Goal: Information Seeking & Learning: Learn about a topic

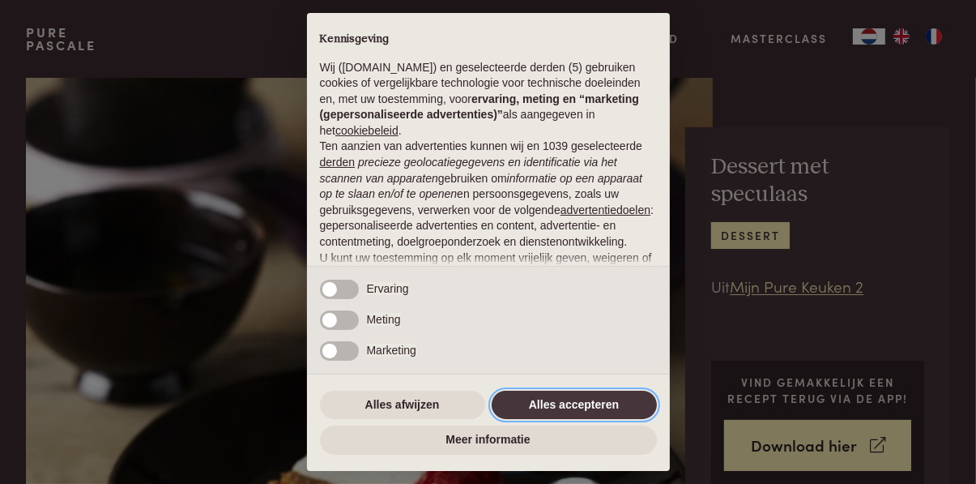
click at [582, 408] on button "Alles accepteren" at bounding box center [574, 404] width 165 height 29
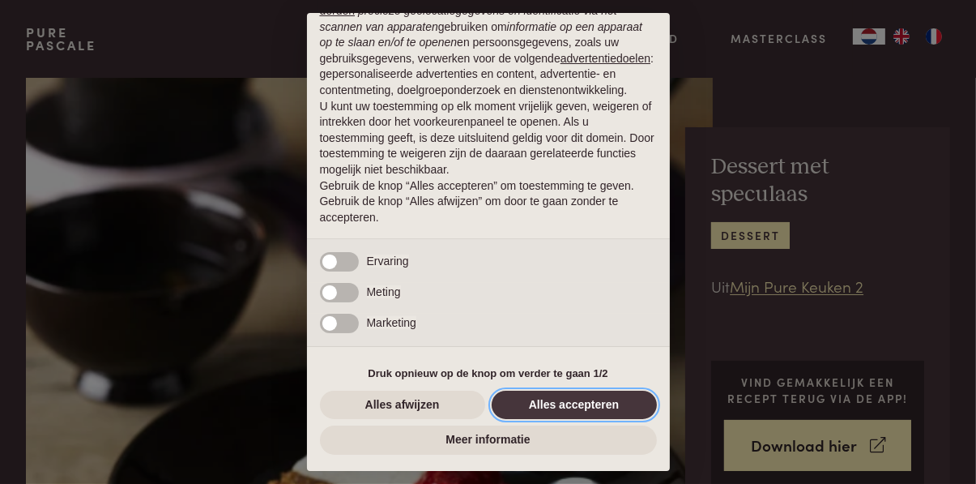
click at [601, 410] on button "Alles accepteren" at bounding box center [574, 404] width 165 height 29
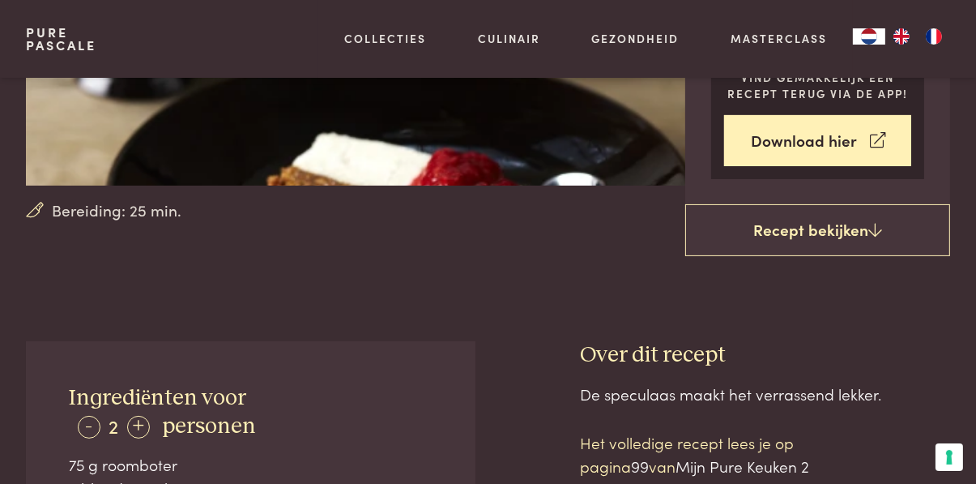
scroll to position [306, 0]
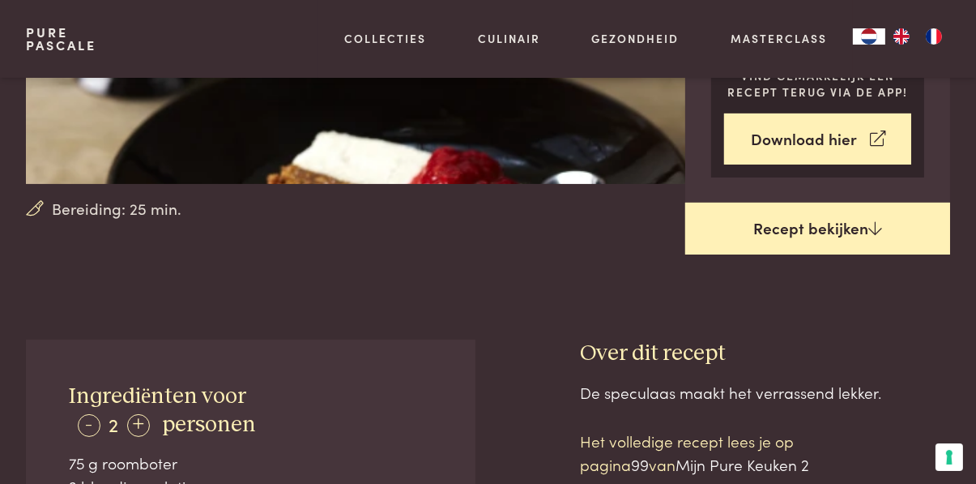
click at [863, 231] on link "Recept bekijken" at bounding box center [817, 229] width 265 height 52
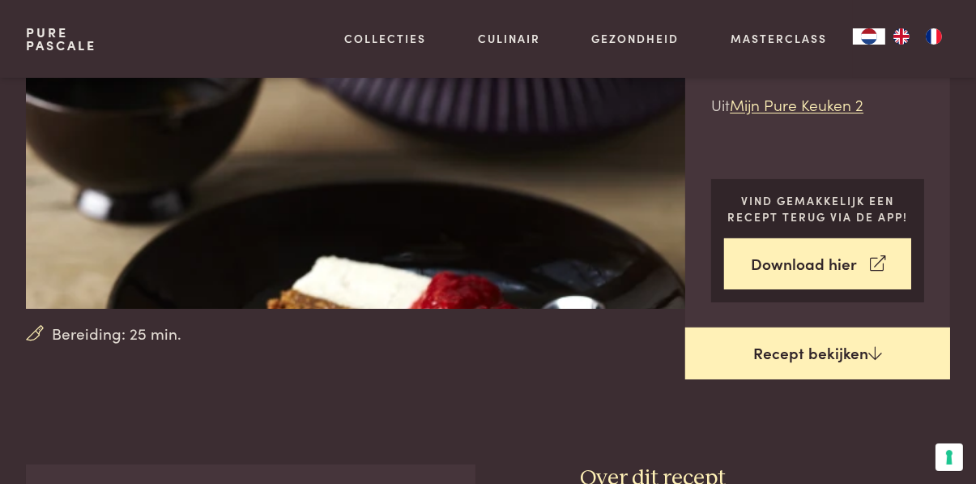
scroll to position [182, 0]
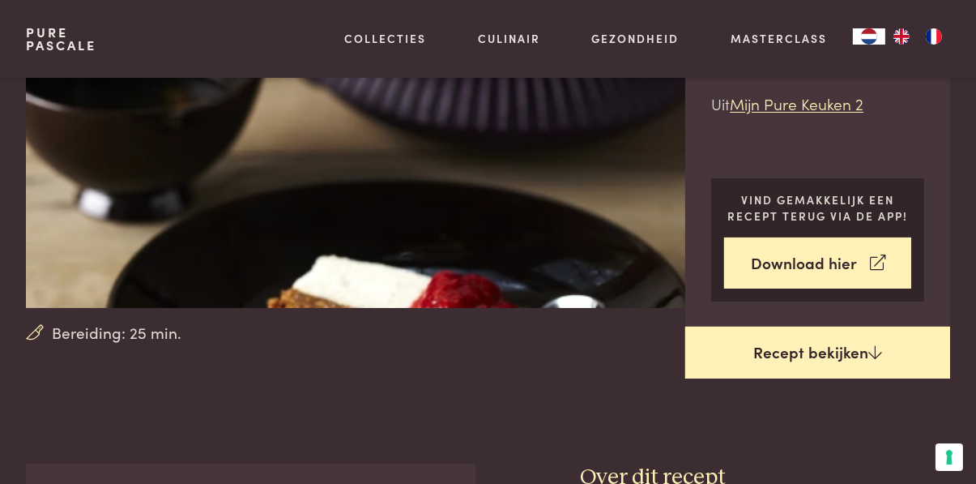
scroll to position [646, 0]
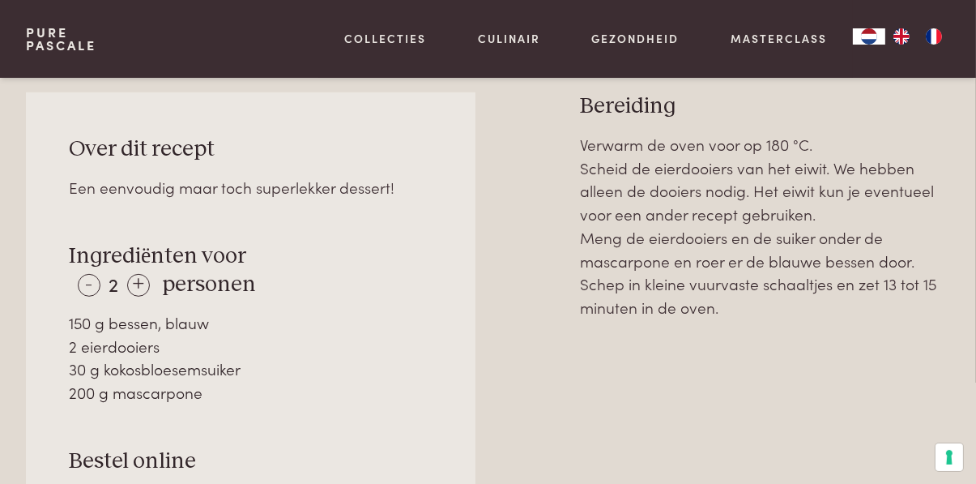
scroll to position [648, 0]
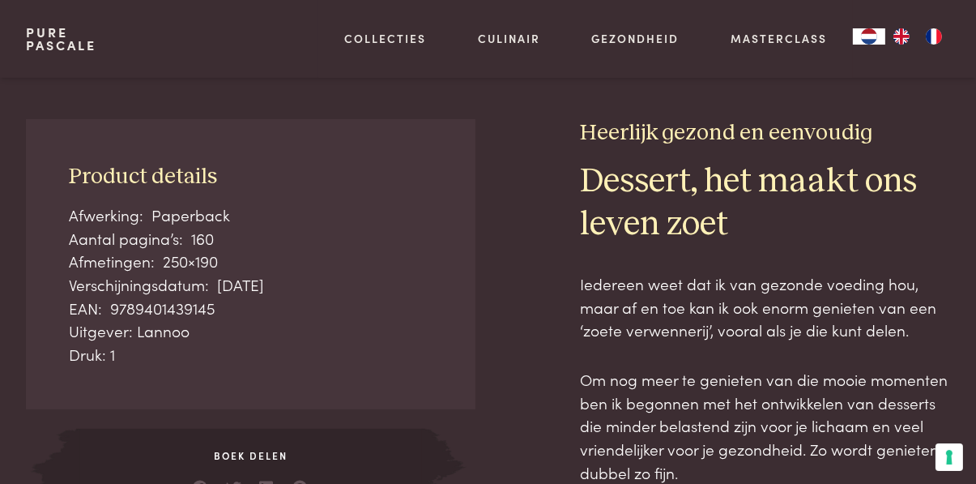
scroll to position [532, 0]
